Goal: Task Accomplishment & Management: Use online tool/utility

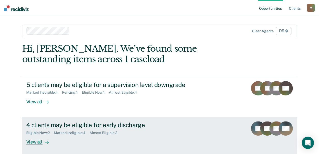
click at [39, 133] on div "Eligible Now : 2" at bounding box center [40, 132] width 28 height 4
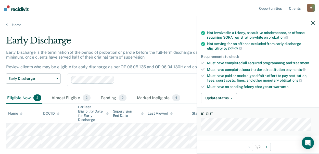
scroll to position [77, 0]
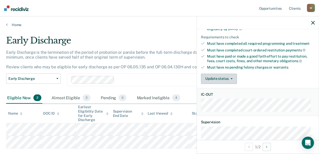
click at [217, 76] on button "Update status" at bounding box center [219, 78] width 36 height 10
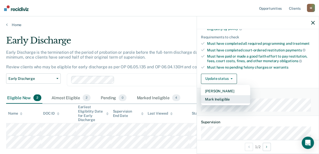
click at [217, 98] on button "Mark Ineligible" at bounding box center [225, 99] width 49 height 8
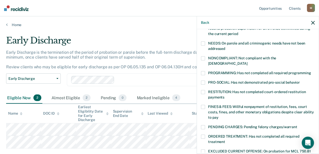
click at [203, 71] on span at bounding box center [203, 73] width 4 height 4
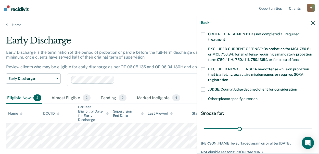
scroll to position [202, 0]
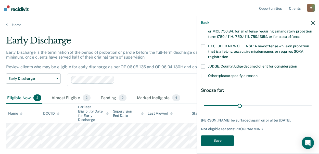
click at [216, 140] on button "Save" at bounding box center [217, 140] width 33 height 10
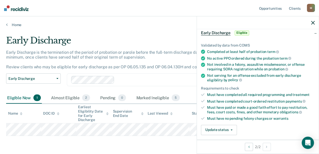
scroll to position [51, 0]
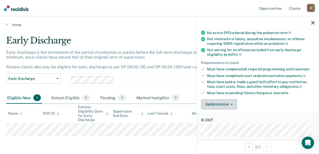
click at [232, 104] on icon "button" at bounding box center [232, 104] width 2 height 1
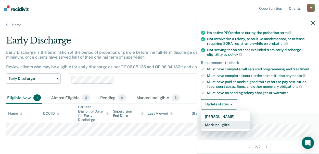
click at [217, 123] on button "Mark Ineligible" at bounding box center [225, 124] width 49 height 8
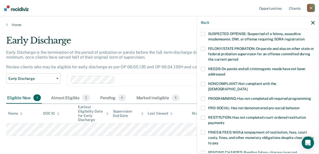
click at [205, 130] on span at bounding box center [203, 132] width 4 height 4
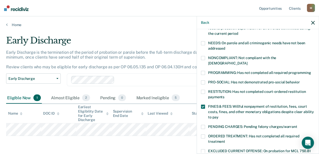
scroll to position [102, 0]
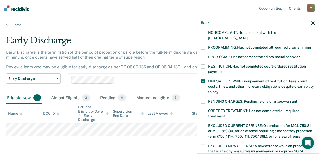
click at [203, 79] on span at bounding box center [203, 81] width 4 height 4
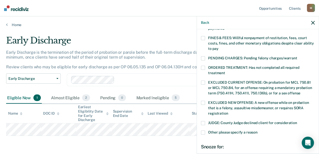
scroll to position [153, 0]
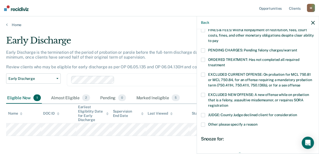
click at [203, 122] on span at bounding box center [203, 124] width 4 height 4
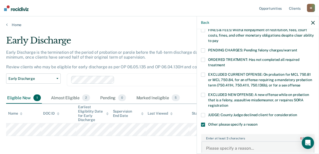
click at [215, 141] on textarea "Enter at least 3 characters 0 / 1600" at bounding box center [258, 150] width 113 height 19
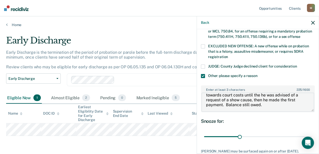
scroll to position [233, 0]
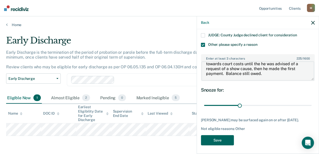
type textarea "The offender had not made a payment plan with the court collections coordinator…"
click at [216, 139] on button "Save" at bounding box center [217, 140] width 33 height 10
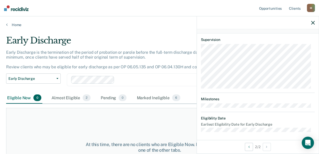
scroll to position [217, 0]
click at [19, 25] on link "Home" at bounding box center [159, 24] width 307 height 5
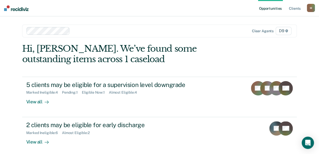
click at [310, 9] on div "M" at bounding box center [311, 8] width 8 height 8
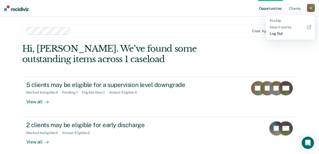
click at [282, 34] on link "Log Out" at bounding box center [290, 33] width 41 height 4
